Goal: Task Accomplishment & Management: Manage account settings

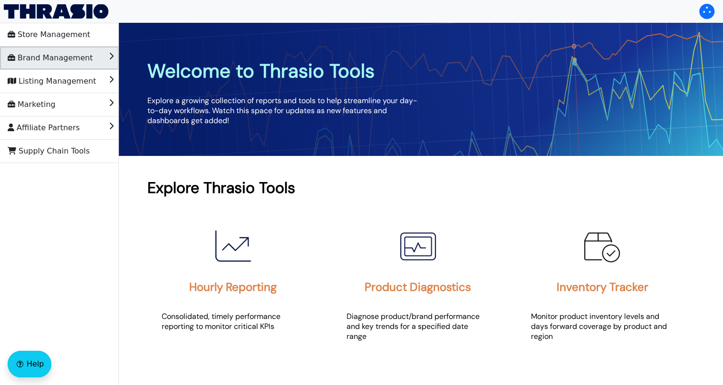
click at [58, 55] on span "Brand Management" at bounding box center [50, 57] width 85 height 15
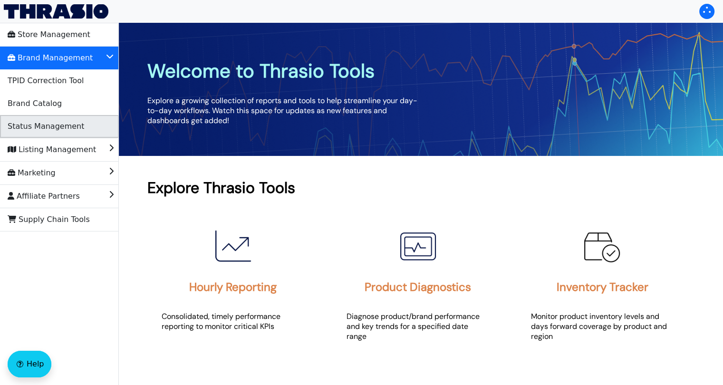
click at [63, 122] on span "Status Management" at bounding box center [46, 126] width 77 height 15
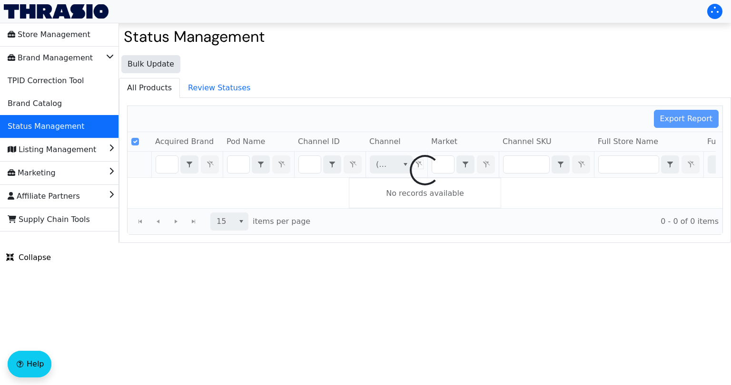
click at [312, 163] on div at bounding box center [424, 170] width 595 height 128
checkbox input "false"
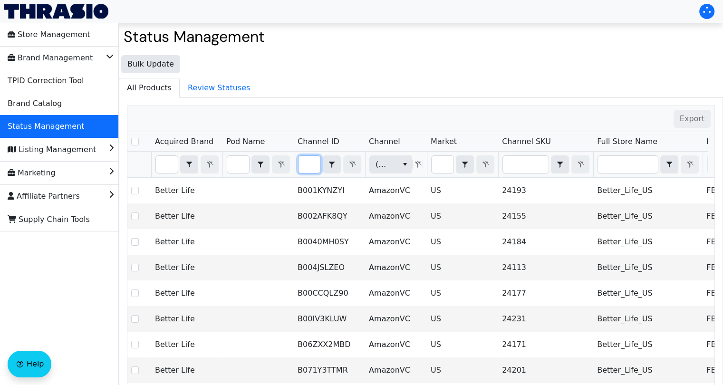
click at [303, 169] on input "Filter" at bounding box center [310, 164] width 22 height 17
type input "B00A02PUAS"
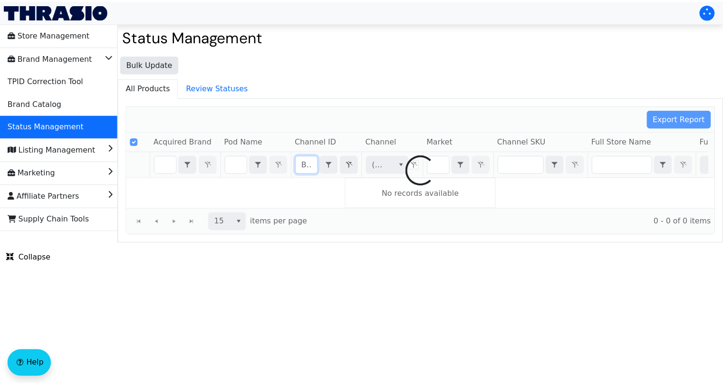
scroll to position [0, 36]
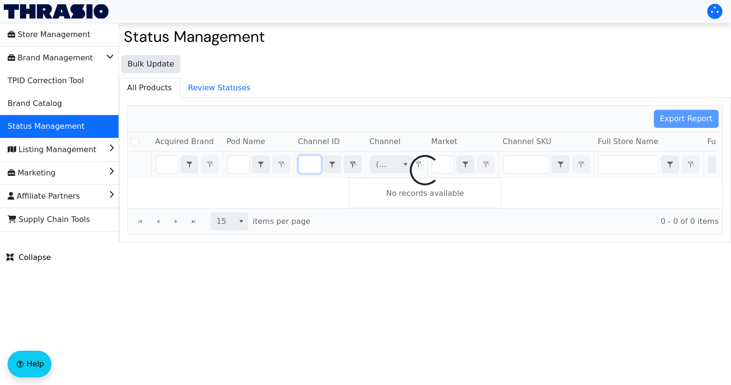
checkbox input "false"
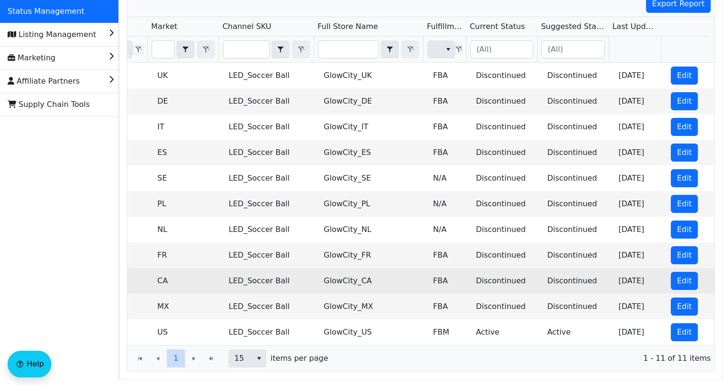
scroll to position [137, 0]
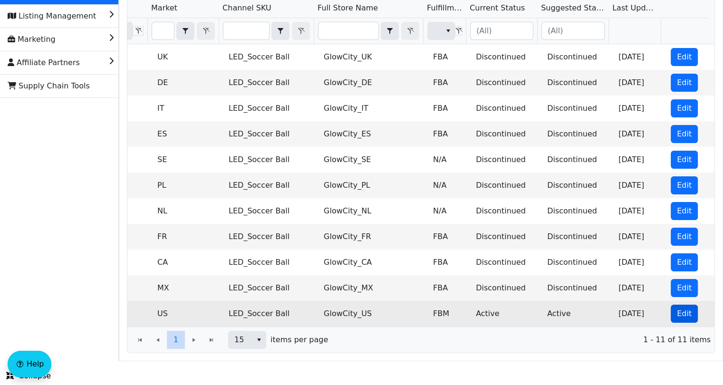
type input "B00A02PUAS"
click at [683, 310] on span "Edit" at bounding box center [684, 313] width 15 height 11
checkbox input "true"
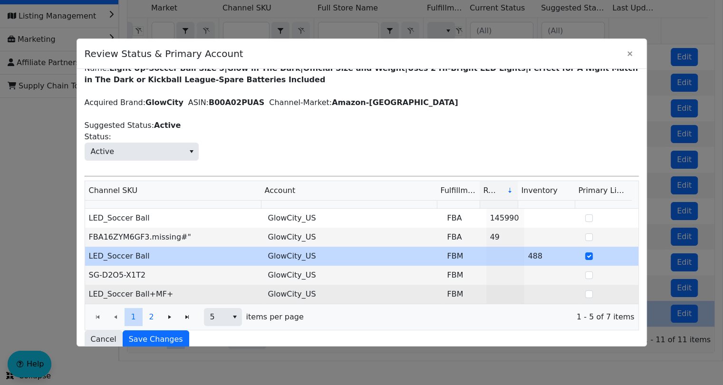
scroll to position [22, 0]
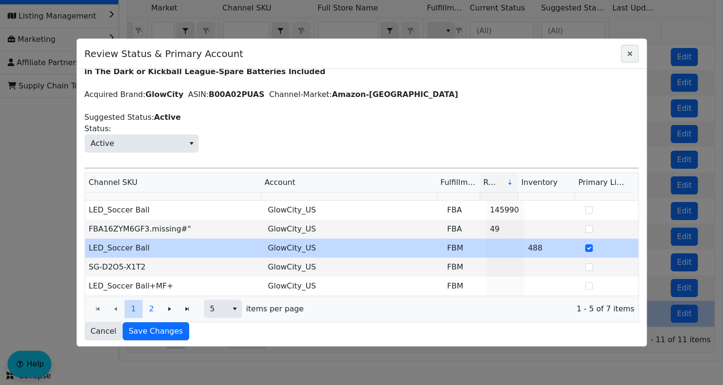
click at [628, 51] on icon "Close" at bounding box center [630, 53] width 5 height 5
